Goal: Transaction & Acquisition: Purchase product/service

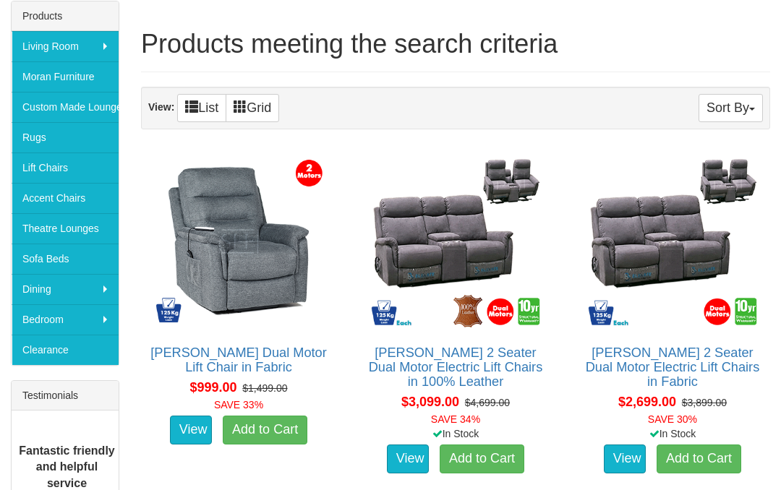
scroll to position [247, 0]
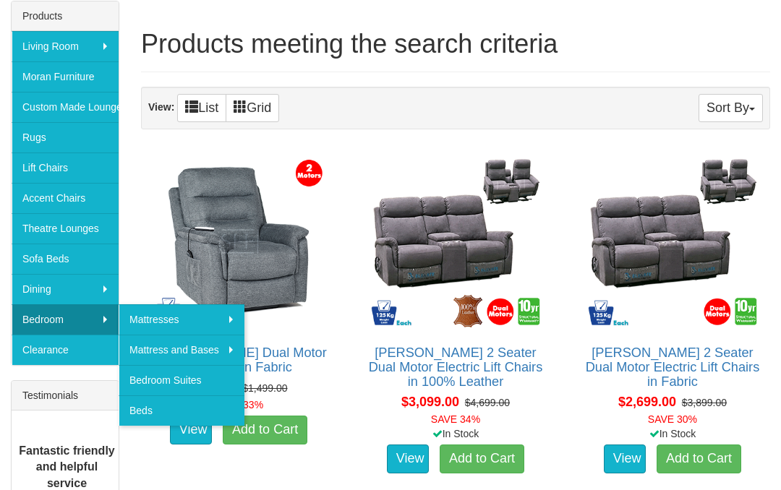
click at [127, 470] on div "Products Living Room Lounges Sofas Australian Made Lounges Corner Modular Loung…" at bounding box center [65, 337] width 130 height 673
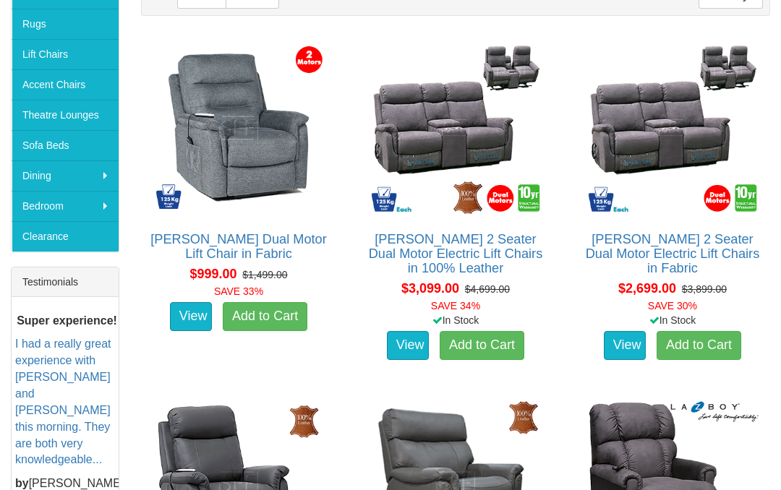
scroll to position [361, 0]
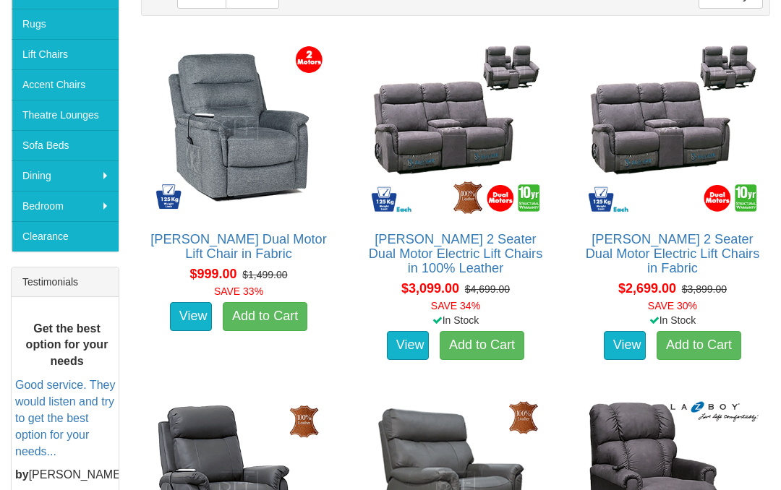
click at [592, 148] on img at bounding box center [672, 127] width 179 height 179
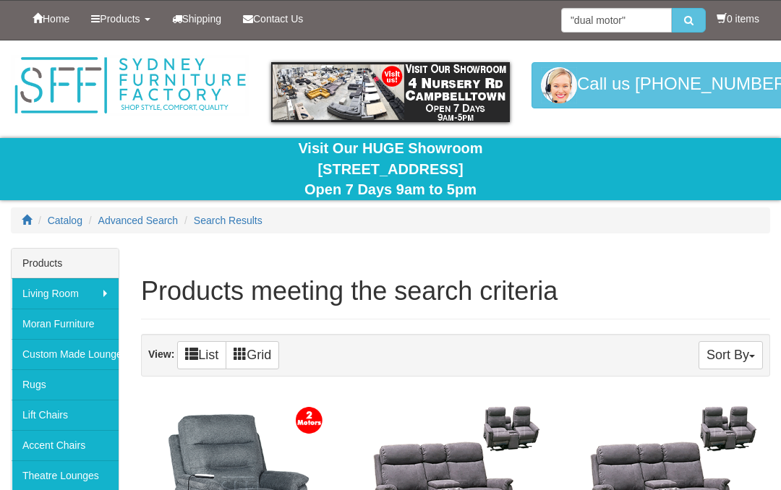
scroll to position [424, 0]
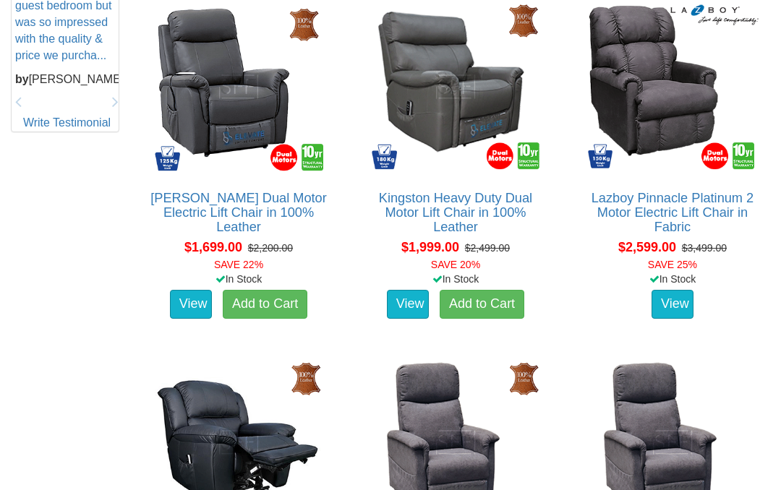
scroll to position [768, 0]
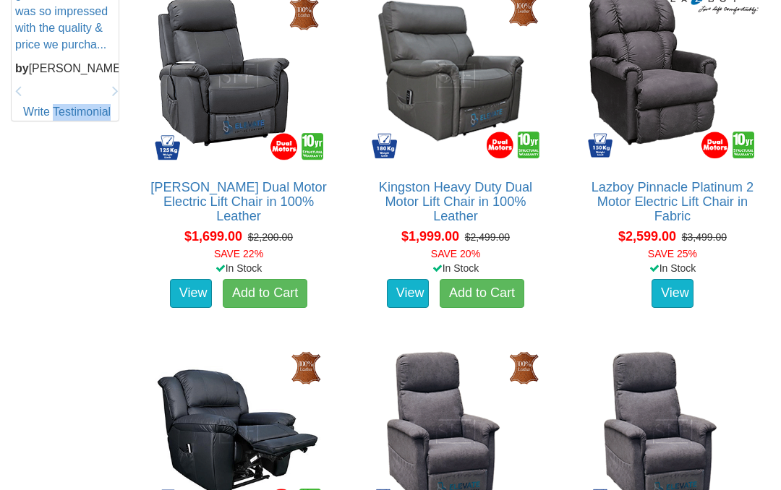
click at [72, 227] on div "Products meeting the search criteria Sort By Product Name+ Price Quantity View:…" at bounding box center [390, 455] width 781 height 1951
click at [76, 248] on div "Products meeting the search criteria Sort By Product Name+ Price Quantity View:…" at bounding box center [390, 454] width 781 height 1951
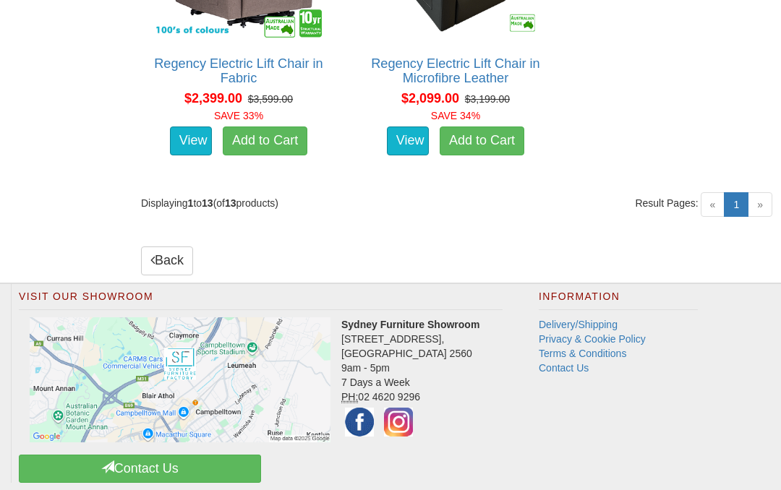
scroll to position [1903, 0]
